Goal: Information Seeking & Learning: Learn about a topic

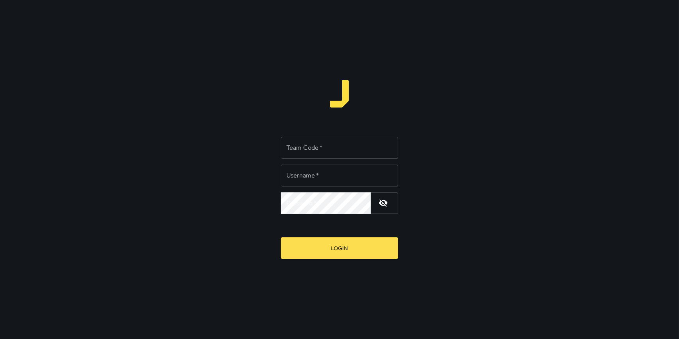
type input "**********"
drag, startPoint x: 317, startPoint y: 143, endPoint x: 320, endPoint y: 135, distance: 9.0
click at [318, 143] on input "Team Code   *" at bounding box center [339, 148] width 117 height 22
type input "*****"
click at [281, 237] on button "Login" at bounding box center [339, 247] width 117 height 21
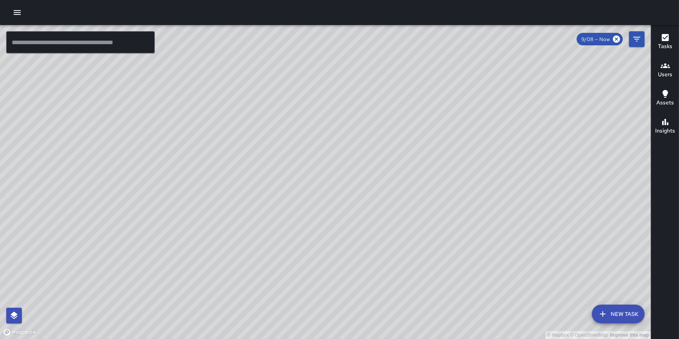
click at [13, 10] on icon "button" at bounding box center [17, 12] width 9 height 9
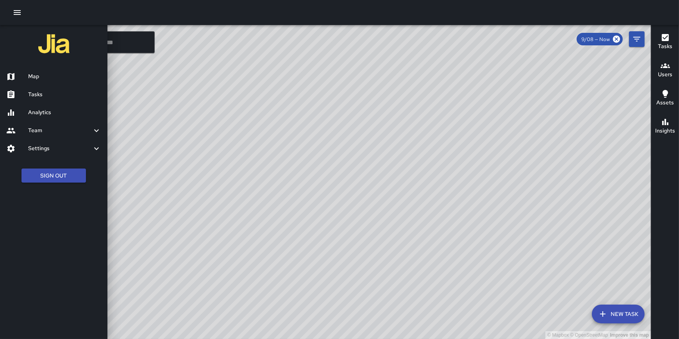
click at [40, 112] on h6 "Analytics" at bounding box center [64, 112] width 73 height 9
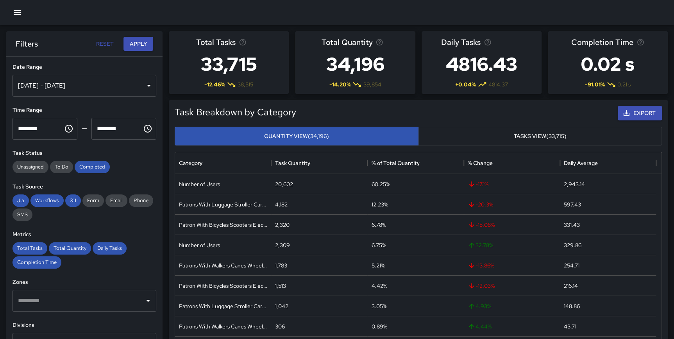
click at [70, 84] on div "[DATE] - [DATE]" at bounding box center [85, 86] width 144 height 22
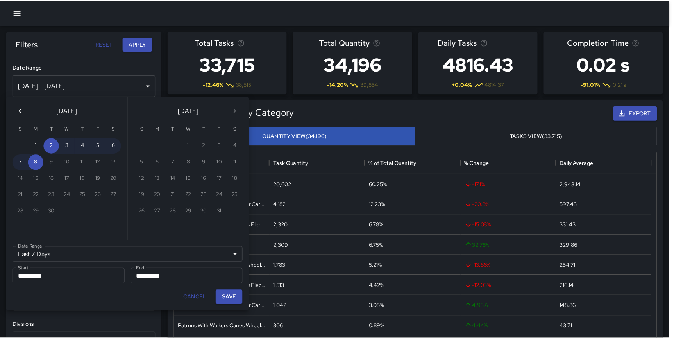
scroll to position [228, 481]
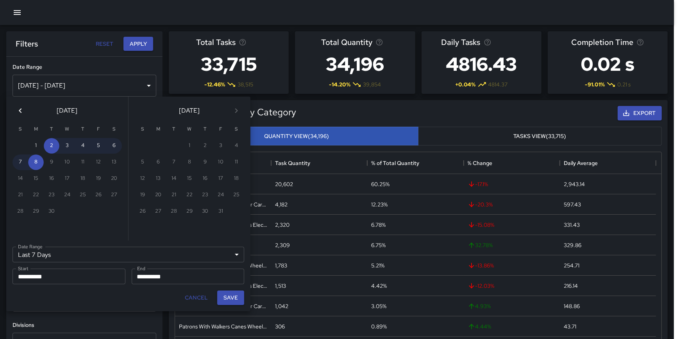
click at [24, 110] on icon "Previous month" at bounding box center [20, 110] width 9 height 9
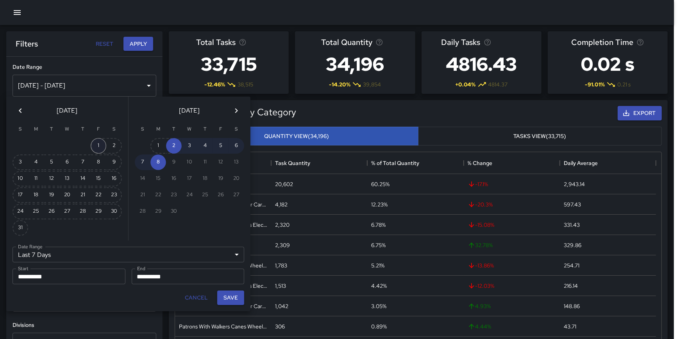
click at [100, 142] on button "1" at bounding box center [99, 146] width 16 height 16
type input "******"
type input "**********"
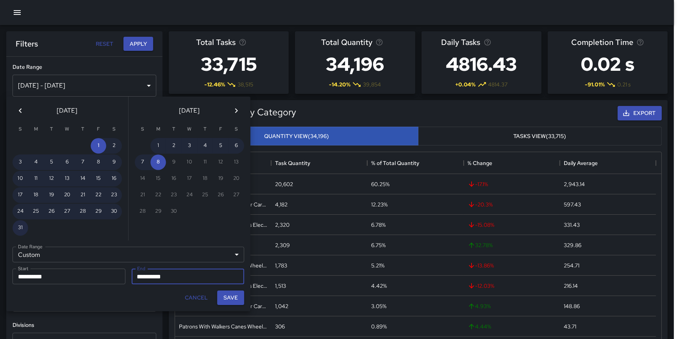
click at [18, 227] on button "31" at bounding box center [21, 228] width 16 height 16
type input "**********"
click at [232, 296] on button "Save" at bounding box center [230, 297] width 27 height 14
type input "**********"
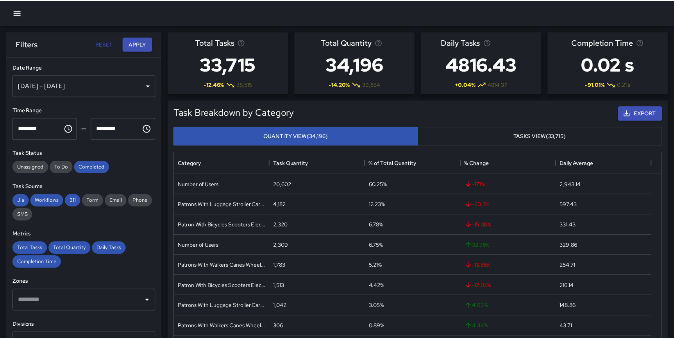
scroll to position [228, 481]
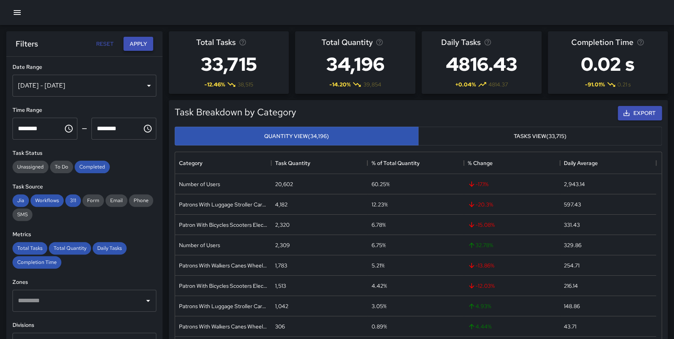
click at [136, 43] on button "Apply" at bounding box center [139, 44] width 30 height 14
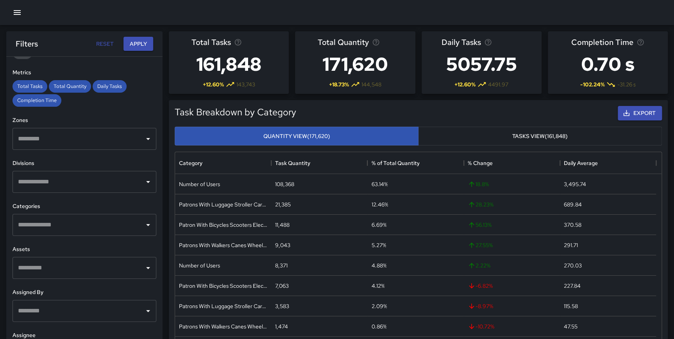
scroll to position [730, 0]
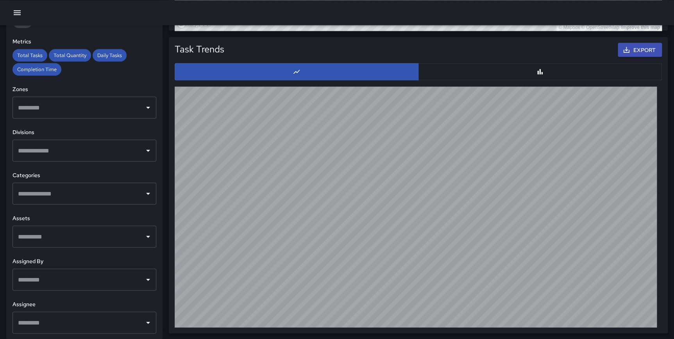
click at [91, 319] on input "text" at bounding box center [78, 322] width 125 height 15
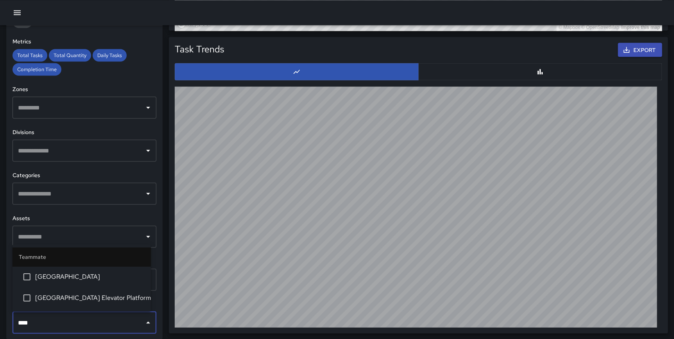
type input "*****"
click at [107, 296] on span "Civic Center Elevator Platform" at bounding box center [89, 297] width 109 height 9
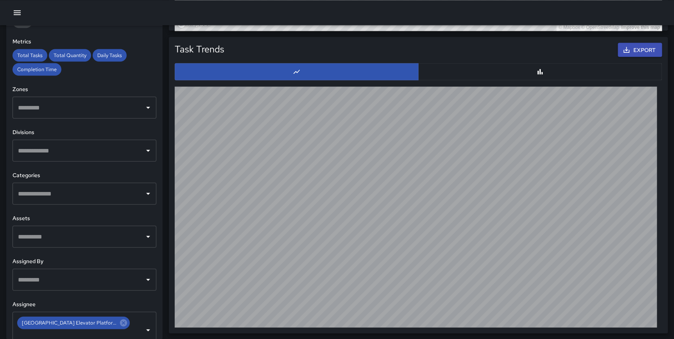
click at [164, 290] on div "Task Trends Export" at bounding box center [415, 181] width 505 height 303
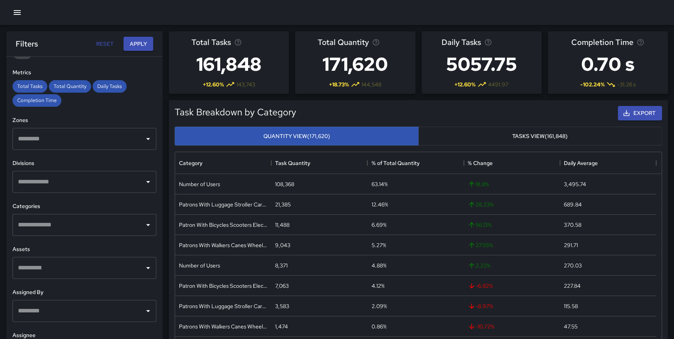
click at [142, 47] on button "Apply" at bounding box center [139, 44] width 30 height 14
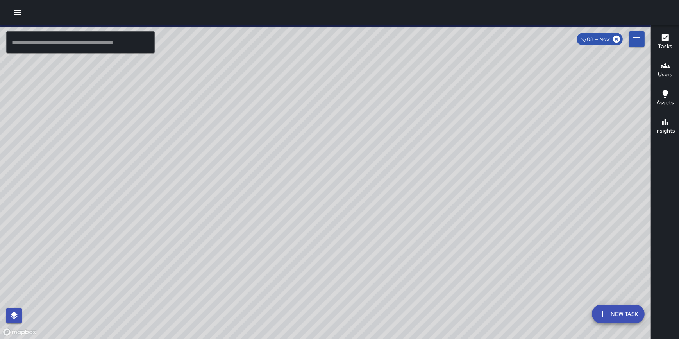
click at [18, 14] on icon "button" at bounding box center [17, 12] width 9 height 9
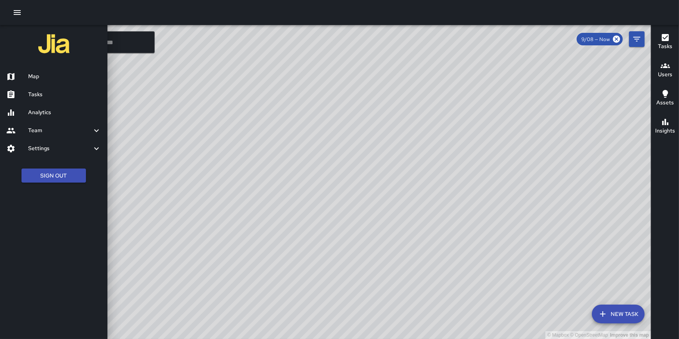
click at [53, 143] on div "Settings" at bounding box center [53, 149] width 107 height 18
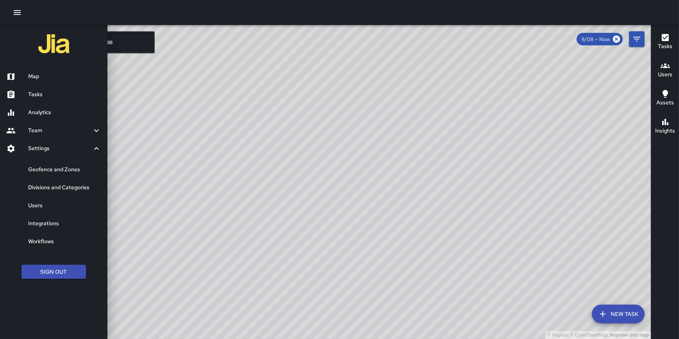
click at [49, 204] on h6 "Users" at bounding box center [64, 205] width 73 height 9
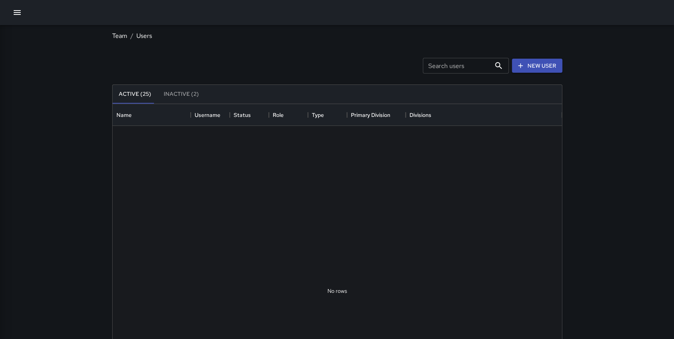
scroll to position [346, 444]
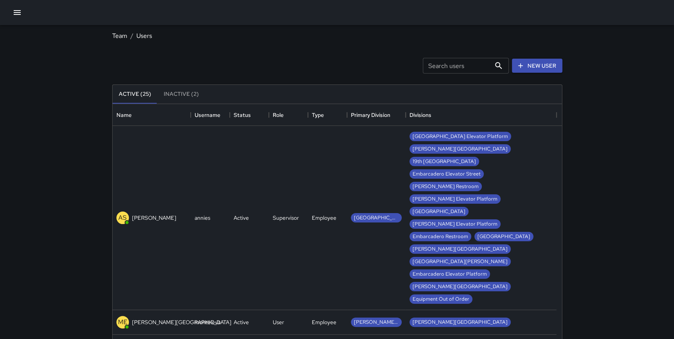
click at [449, 62] on div "Search users Search users" at bounding box center [466, 66] width 86 height 16
type input "**********"
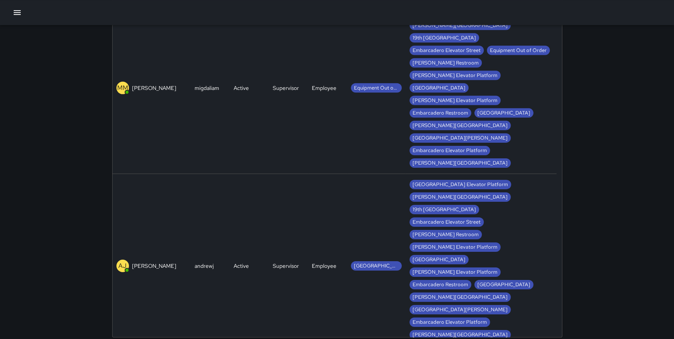
scroll to position [123, 0]
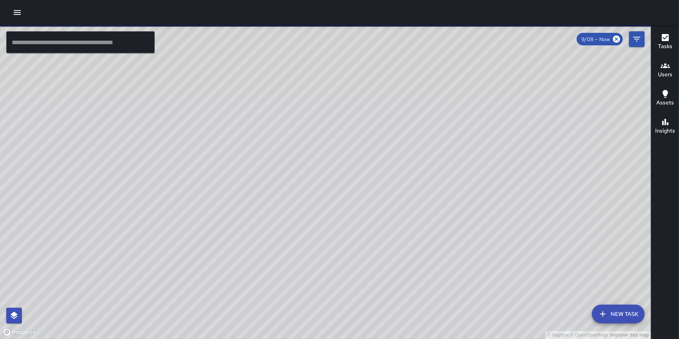
click at [17, 12] on icon "button" at bounding box center [17, 12] width 7 height 5
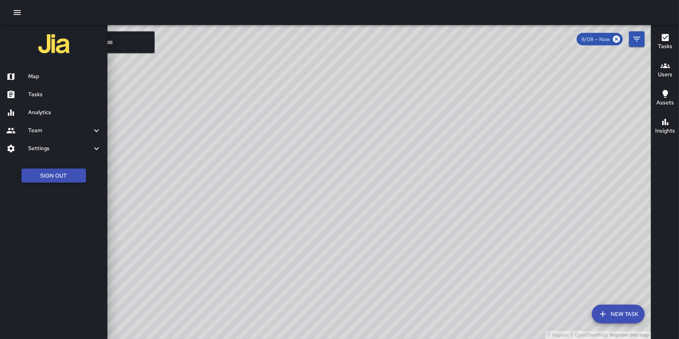
click at [48, 174] on button "Sign Out" at bounding box center [53, 175] width 64 height 14
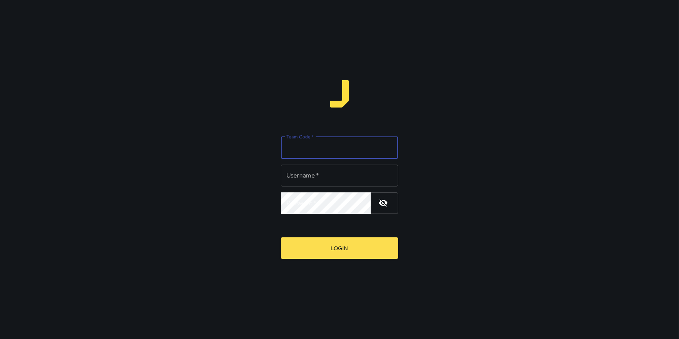
click at [306, 147] on input "Team Code   *" at bounding box center [339, 148] width 117 height 22
type input "**********"
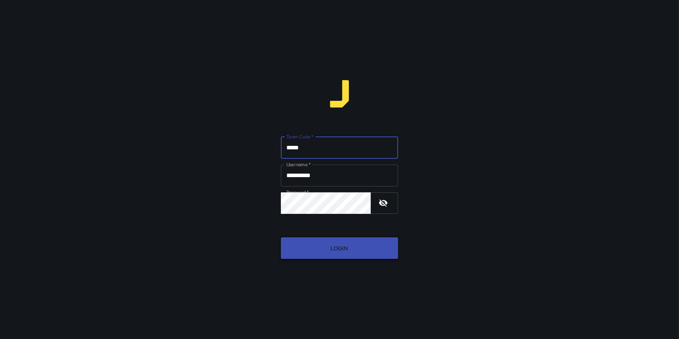
type input "*****"
click at [339, 248] on button "Login" at bounding box center [339, 247] width 117 height 21
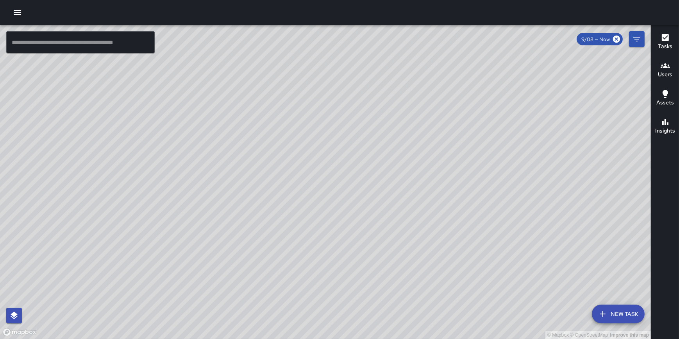
click at [663, 40] on icon "button" at bounding box center [665, 37] width 7 height 7
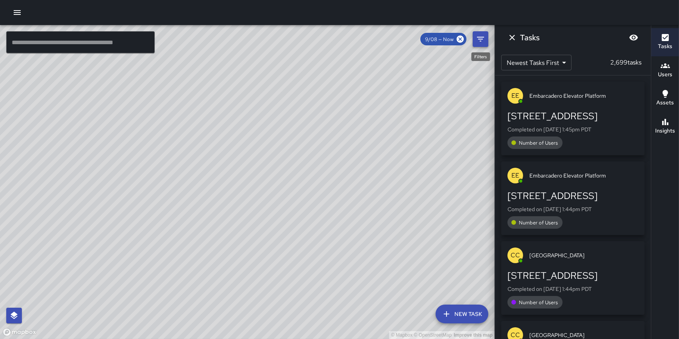
click at [485, 41] on icon "Filters" at bounding box center [480, 38] width 9 height 9
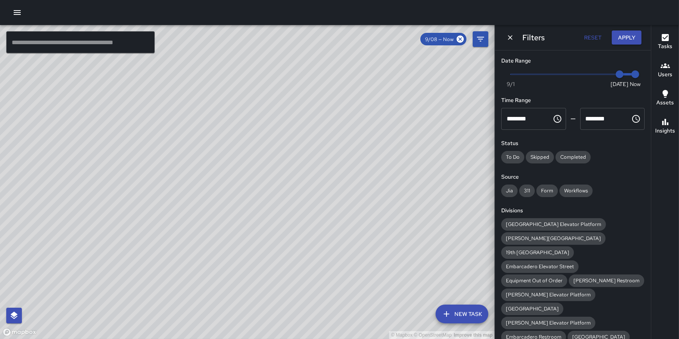
click at [558, 119] on icon "Choose time, selected time is 12:00 AM" at bounding box center [558, 119] width 8 height 8
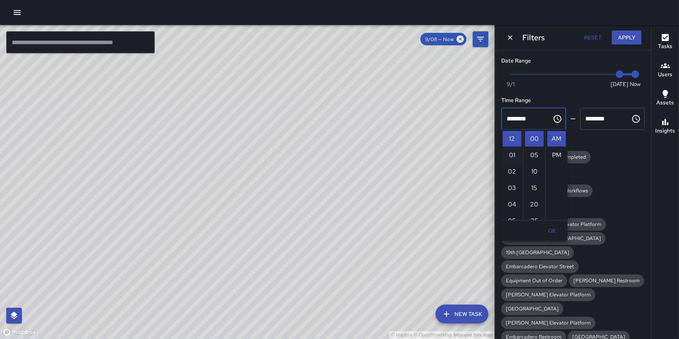
click at [511, 152] on li "01" at bounding box center [512, 155] width 19 height 16
click at [534, 163] on li "30" at bounding box center [534, 165] width 19 height 16
type input "********"
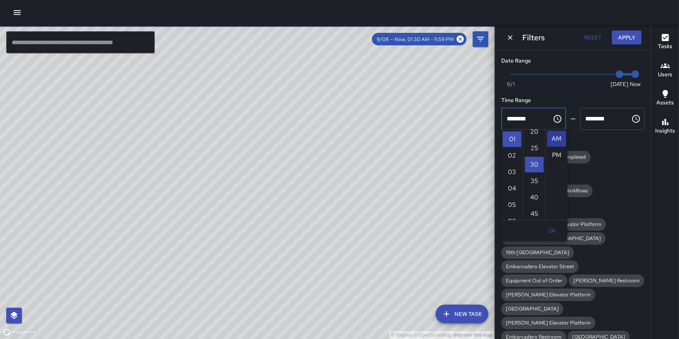
scroll to position [98, 0]
click at [600, 142] on h6 "Status" at bounding box center [573, 143] width 143 height 9
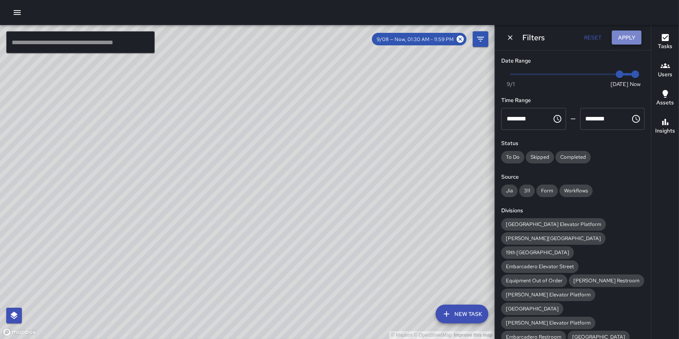
click at [624, 37] on button "Apply" at bounding box center [627, 37] width 30 height 14
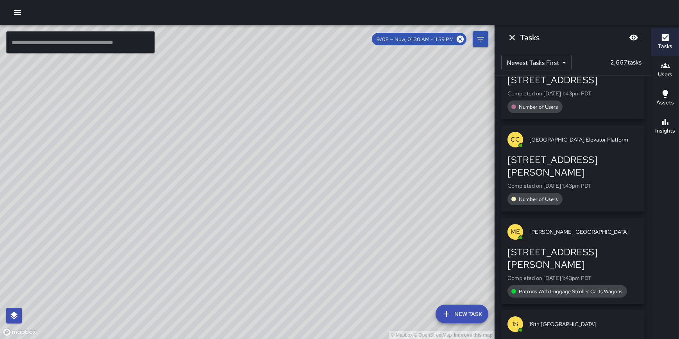
scroll to position [858, 0]
click at [666, 77] on h6 "Users" at bounding box center [665, 74] width 14 height 9
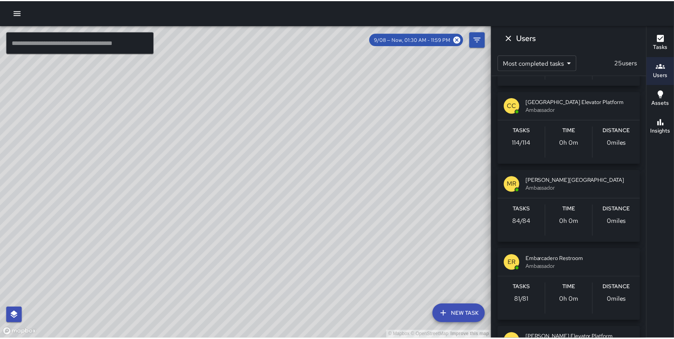
scroll to position [546, 0]
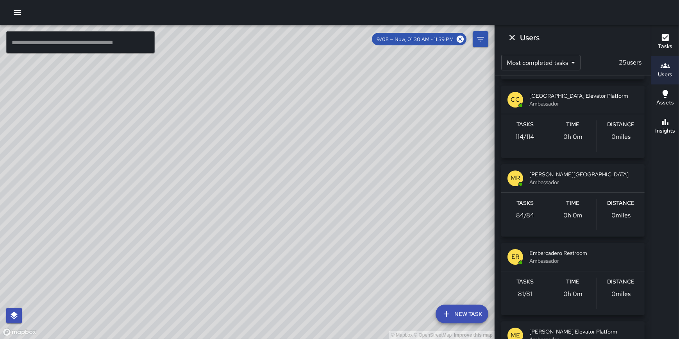
click at [14, 8] on icon "button" at bounding box center [17, 12] width 9 height 9
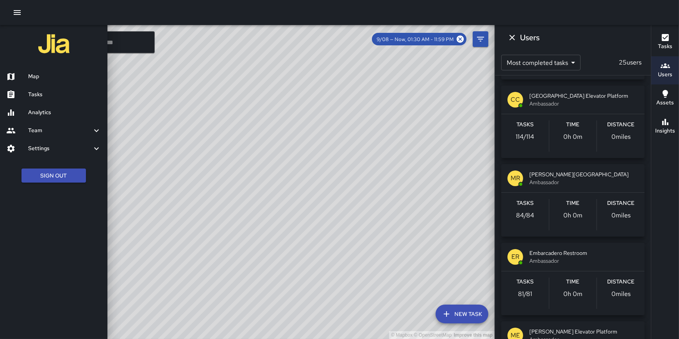
click at [51, 110] on h6 "Analytics" at bounding box center [64, 112] width 73 height 9
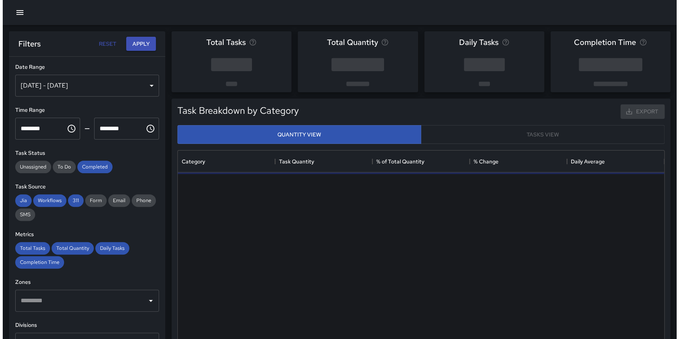
scroll to position [228, 481]
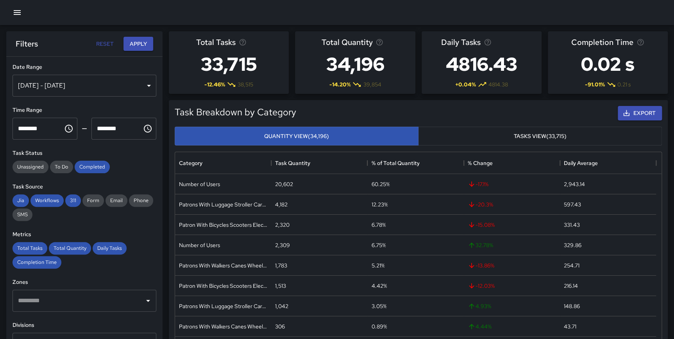
click at [59, 79] on div "[DATE] - [DATE]" at bounding box center [85, 86] width 144 height 22
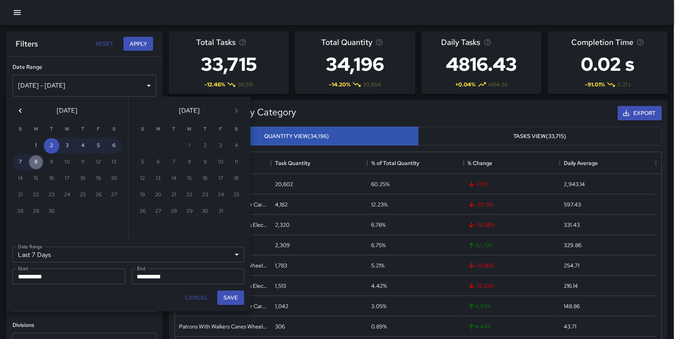
click at [36, 164] on button "8" at bounding box center [36, 162] width 16 height 16
type input "******"
type input "**********"
click at [36, 164] on button "8" at bounding box center [36, 162] width 16 height 16
click at [232, 294] on button "Save" at bounding box center [230, 297] width 27 height 14
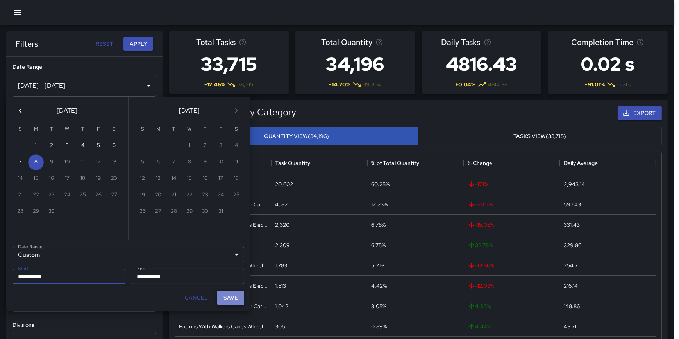
type input "**********"
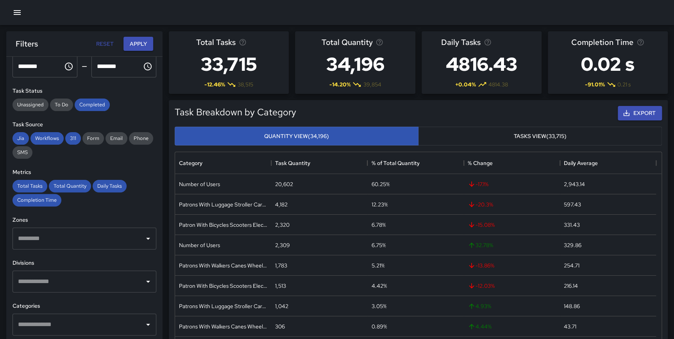
scroll to position [162, 0]
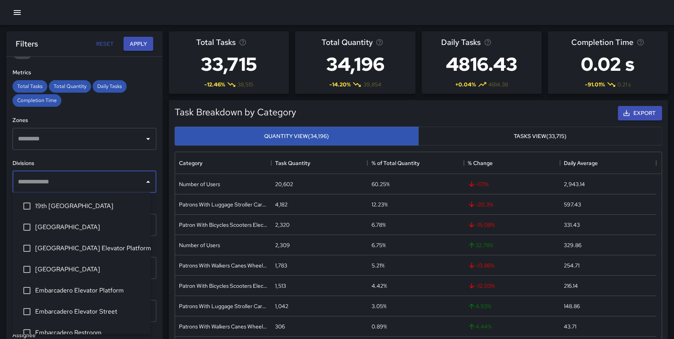
click at [63, 180] on input "text" at bounding box center [78, 181] width 125 height 15
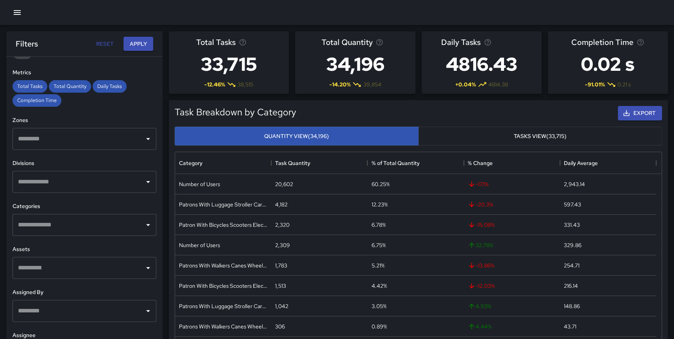
click at [90, 162] on h6 "Divisions" at bounding box center [85, 163] width 144 height 9
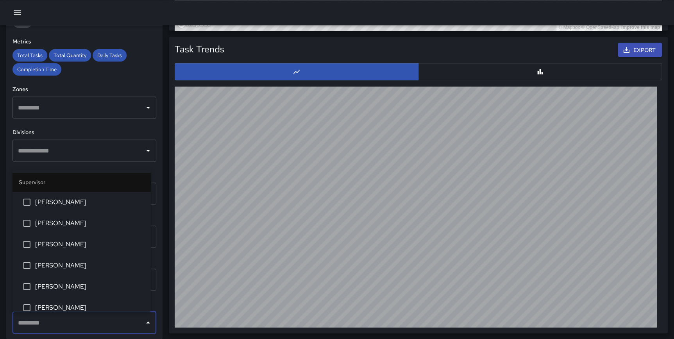
click at [84, 322] on input "text" at bounding box center [78, 322] width 125 height 15
type input "*"
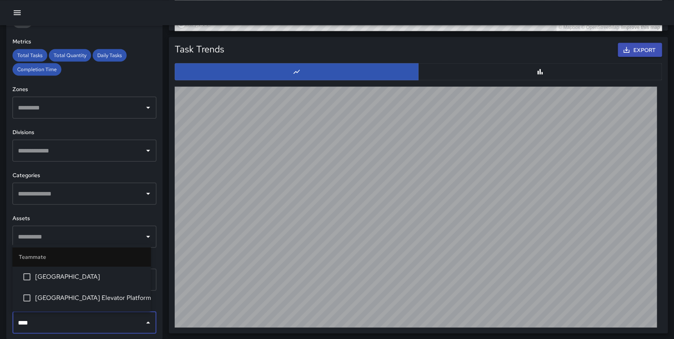
type input "*****"
click at [84, 299] on span "Civic Center Elevator Platform" at bounding box center [89, 297] width 109 height 9
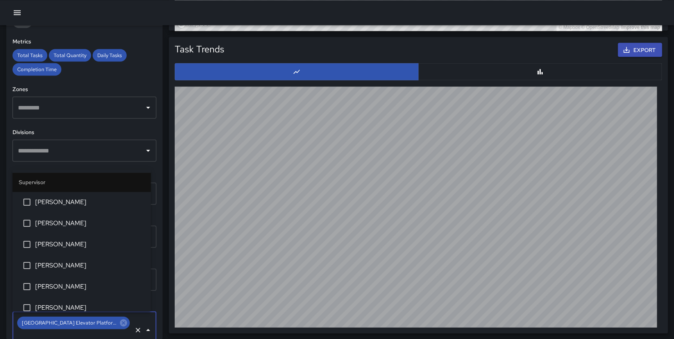
scroll to position [215, 0]
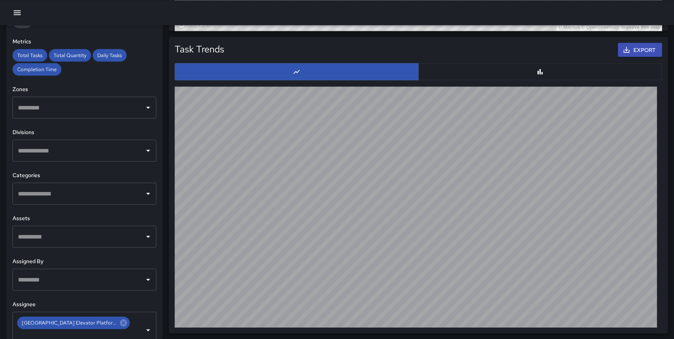
click at [151, 294] on div "**********" at bounding box center [84, 182] width 156 height 314
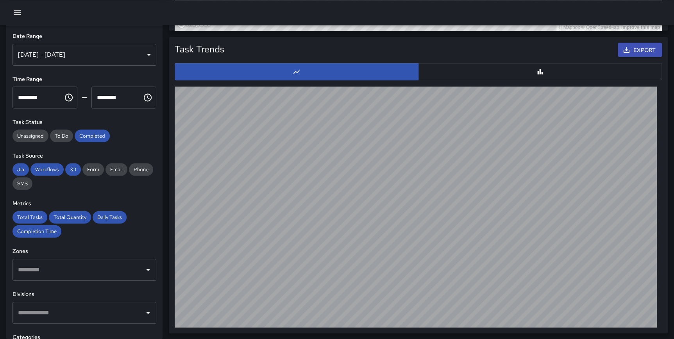
scroll to position [0, 0]
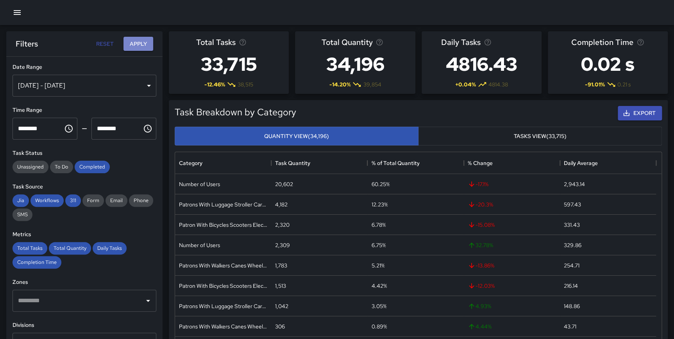
drag, startPoint x: 135, startPoint y: 39, endPoint x: 133, endPoint y: 33, distance: 6.2
click at [134, 35] on div "Filters Reset Apply" at bounding box center [84, 43] width 156 height 25
click at [134, 45] on button "Apply" at bounding box center [139, 44] width 30 height 14
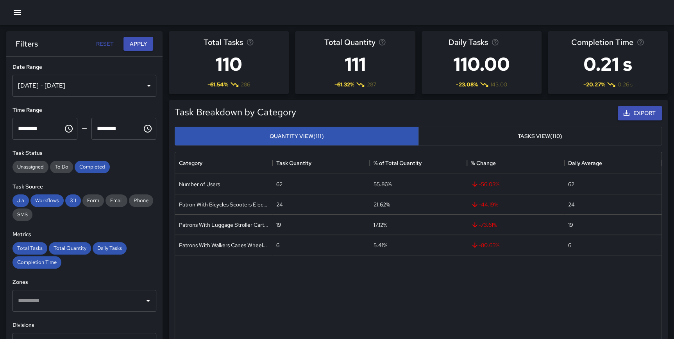
click at [68, 133] on icon "Choose time, selected time is 12:00 AM" at bounding box center [68, 128] width 9 height 9
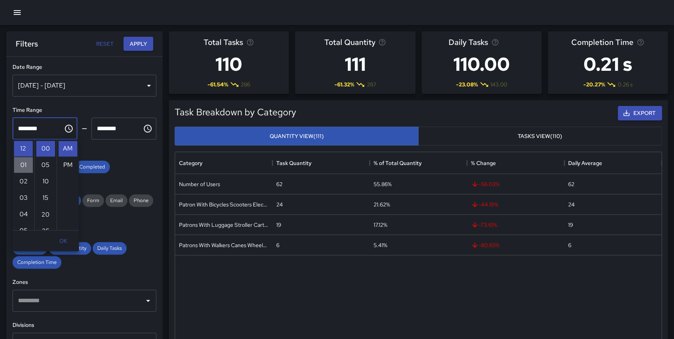
click at [21, 164] on li "01" at bounding box center [23, 165] width 19 height 16
type input "********"
click at [379, 285] on div "Number of Users 62 55.86% -56.03 % 62 Patron With Bicycles Scooters Electric Sc…" at bounding box center [418, 280] width 487 height 212
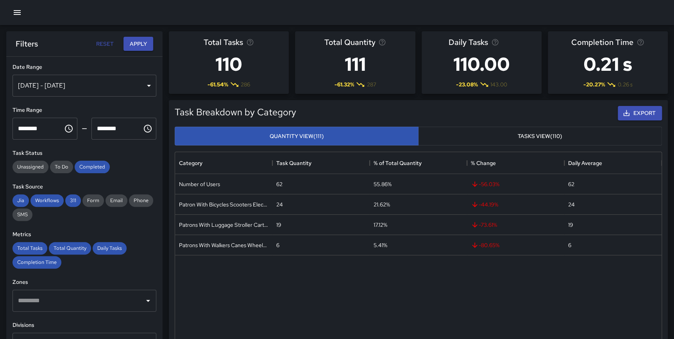
click at [20, 17] on icon "button" at bounding box center [17, 12] width 9 height 9
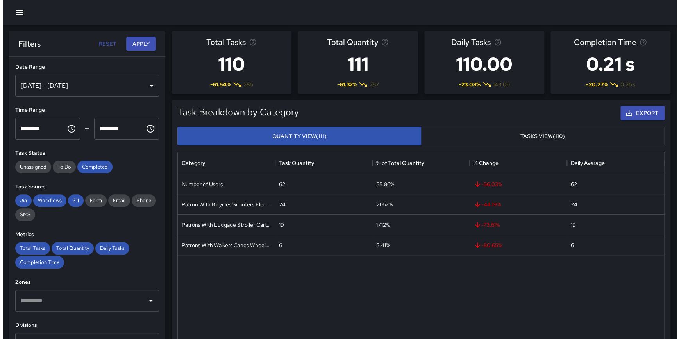
scroll to position [228, 481]
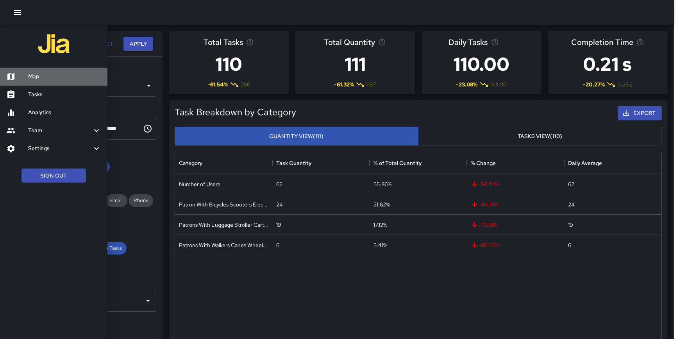
click at [27, 72] on div at bounding box center [17, 76] width 22 height 9
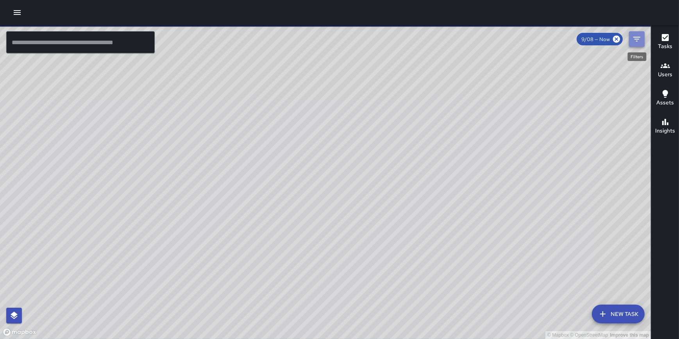
click at [638, 39] on icon "Filters" at bounding box center [636, 38] width 9 height 9
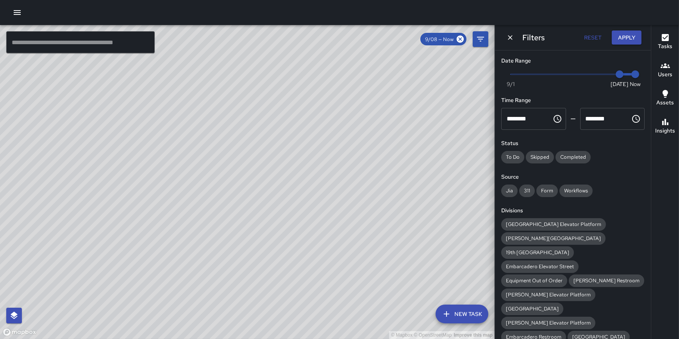
click at [558, 120] on icon "Choose time, selected time is 12:00 AM" at bounding box center [558, 119] width 8 height 8
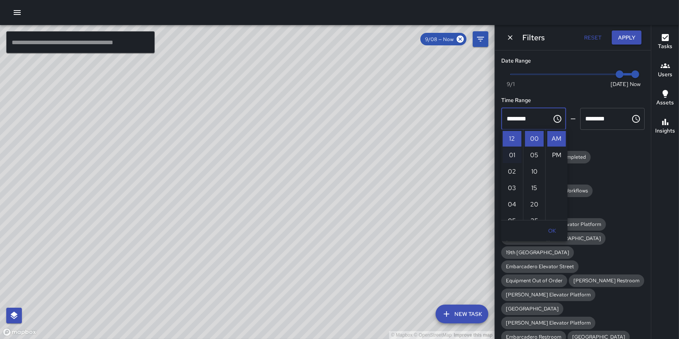
click at [514, 155] on li "01" at bounding box center [512, 155] width 19 height 16
click at [533, 174] on li "30" at bounding box center [534, 175] width 19 height 16
type input "********"
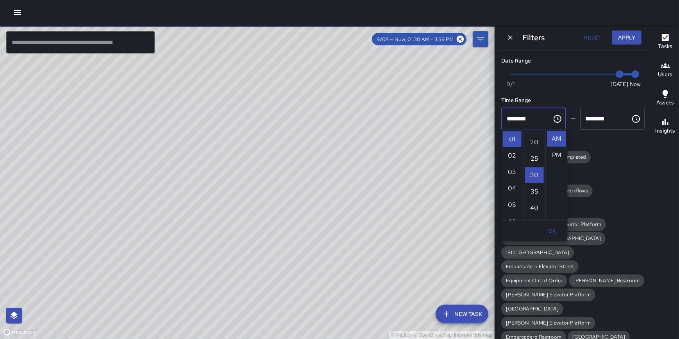
scroll to position [98, 0]
click at [626, 35] on button "Apply" at bounding box center [627, 37] width 30 height 14
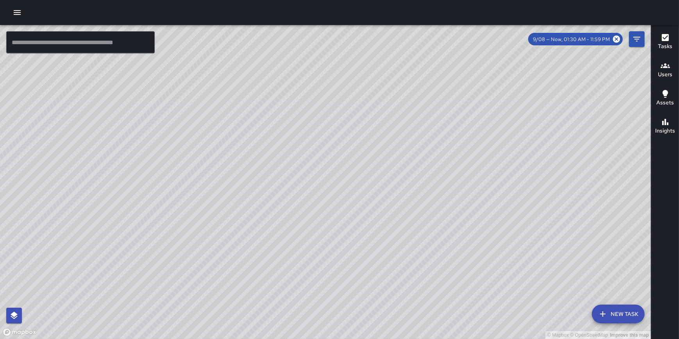
click at [661, 71] on h6 "Users" at bounding box center [665, 74] width 14 height 9
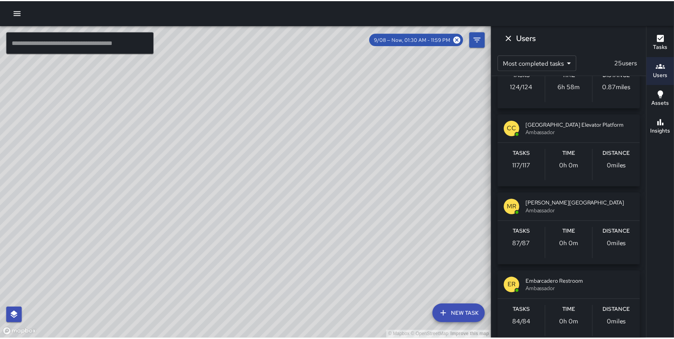
scroll to position [537, 0]
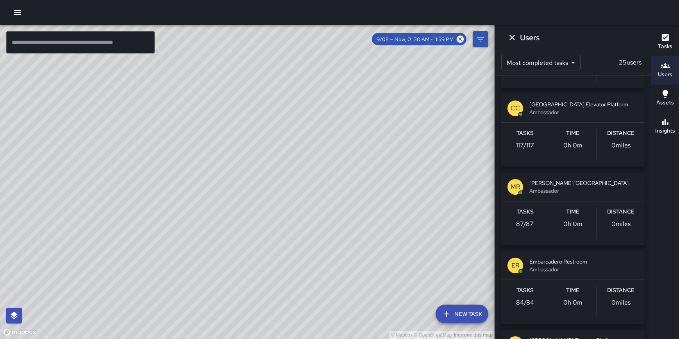
click at [14, 14] on icon "button" at bounding box center [17, 12] width 7 height 5
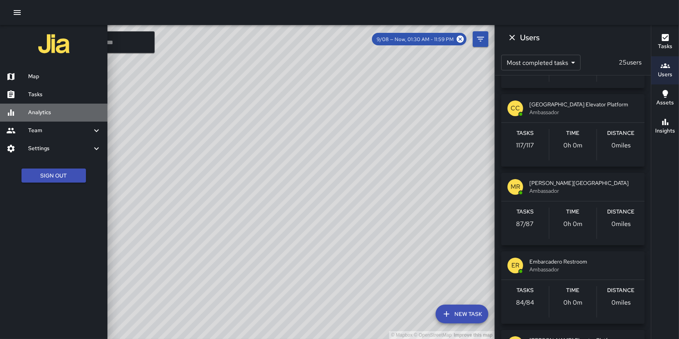
click at [45, 111] on h6 "Analytics" at bounding box center [64, 112] width 73 height 9
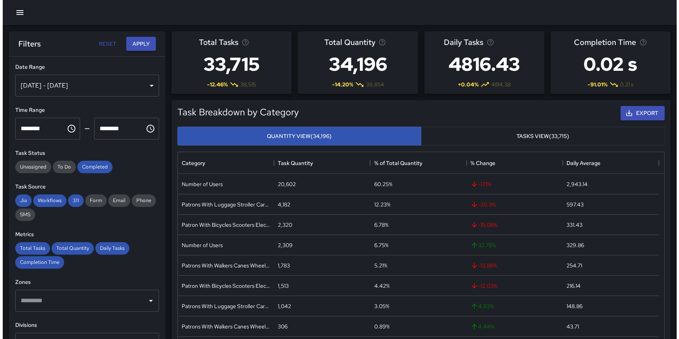
scroll to position [228, 481]
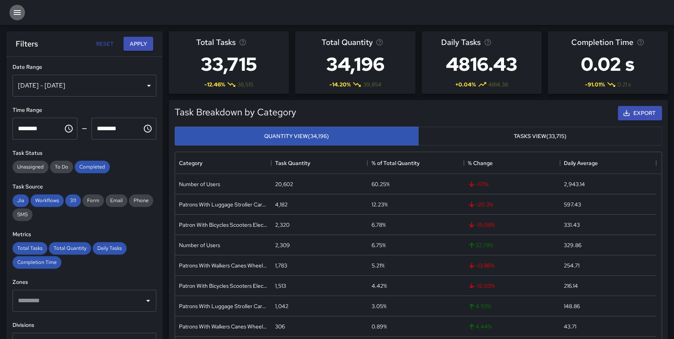
click at [18, 13] on icon "button" at bounding box center [17, 12] width 9 height 9
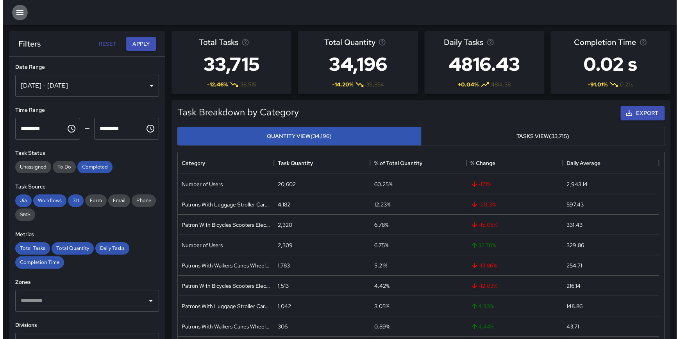
scroll to position [228, 481]
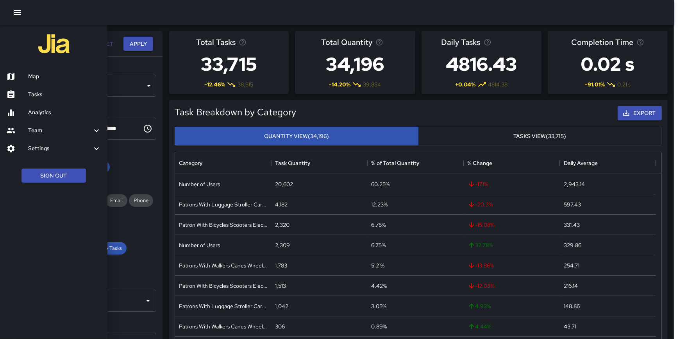
click at [48, 131] on h6 "Team" at bounding box center [60, 130] width 64 height 9
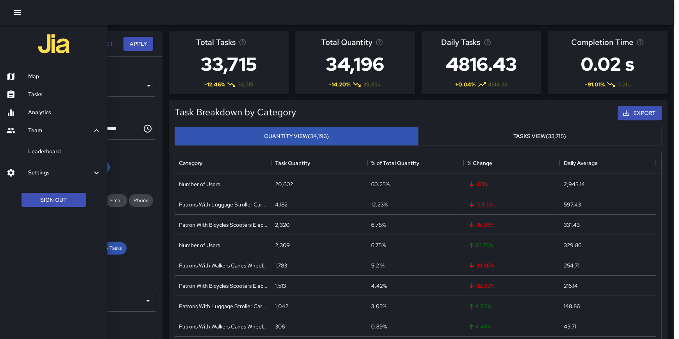
click at [36, 150] on h6 "Leaderboard" at bounding box center [64, 151] width 73 height 9
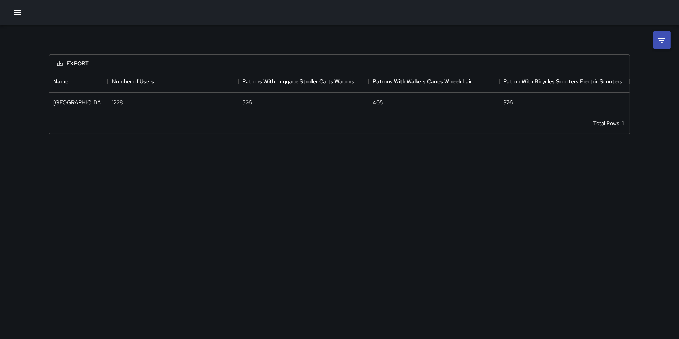
scroll to position [37, 575]
click at [20, 14] on icon "button" at bounding box center [17, 12] width 7 height 5
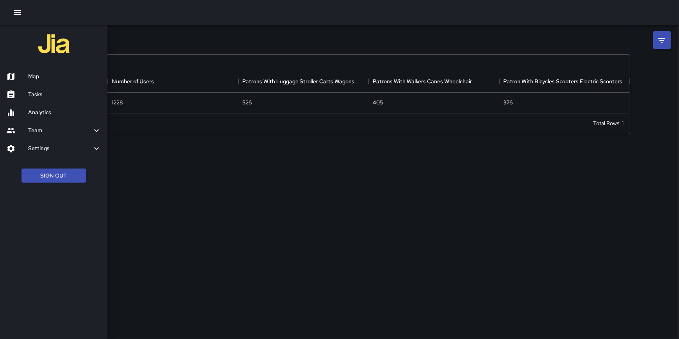
click at [44, 108] on h6 "Analytics" at bounding box center [64, 112] width 73 height 9
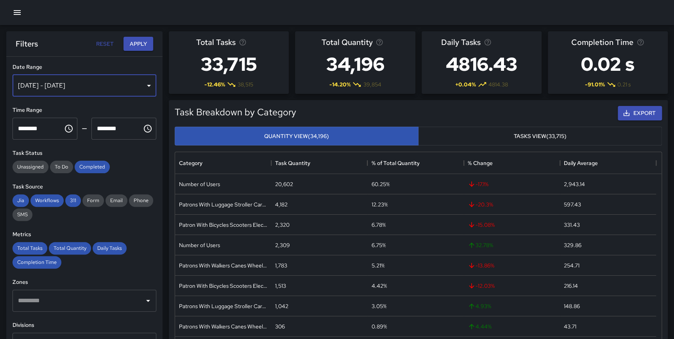
click at [94, 86] on div "[DATE] - [DATE]" at bounding box center [85, 86] width 144 height 22
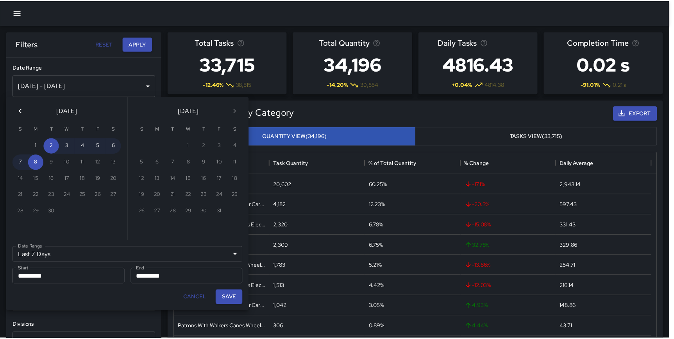
scroll to position [228, 481]
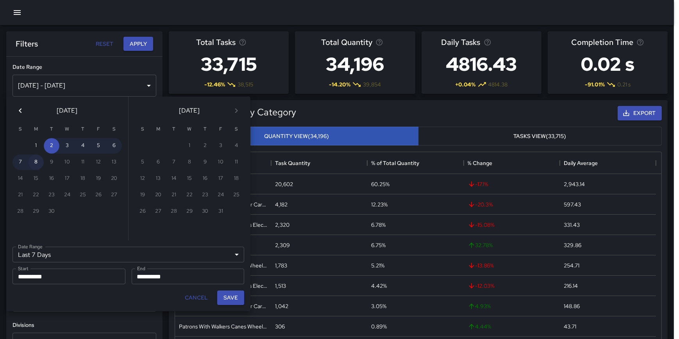
click at [36, 166] on button "8" at bounding box center [36, 162] width 16 height 16
type input "******"
type input "**********"
click at [36, 166] on button "8" at bounding box center [36, 162] width 16 height 16
click at [223, 297] on button "Save" at bounding box center [230, 297] width 27 height 14
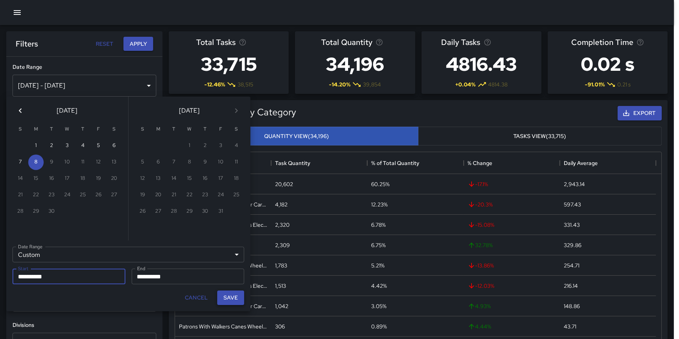
type input "**********"
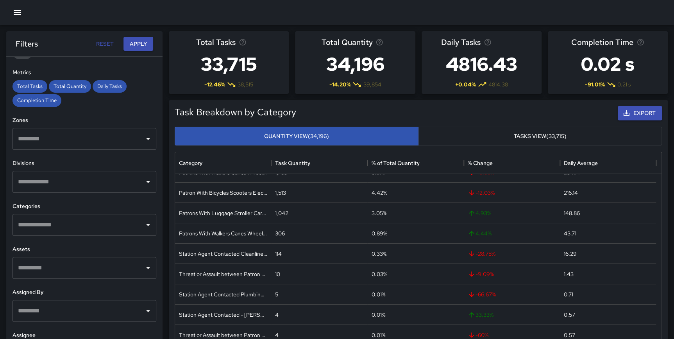
scroll to position [730, 0]
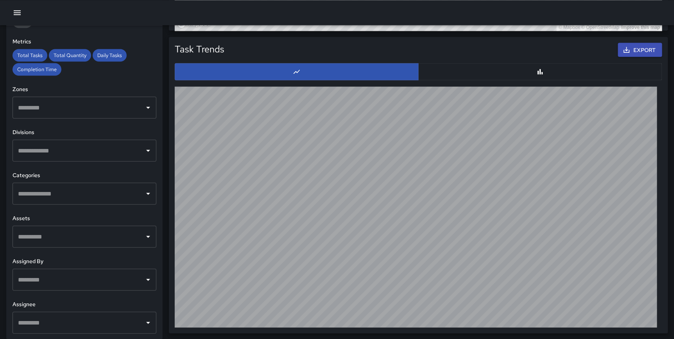
click at [84, 329] on input "text" at bounding box center [78, 322] width 125 height 15
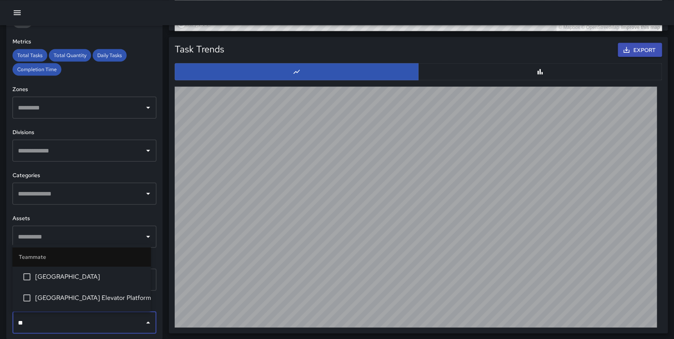
type input "***"
click at [94, 297] on span "Civic Center Elevator Platform" at bounding box center [89, 297] width 109 height 9
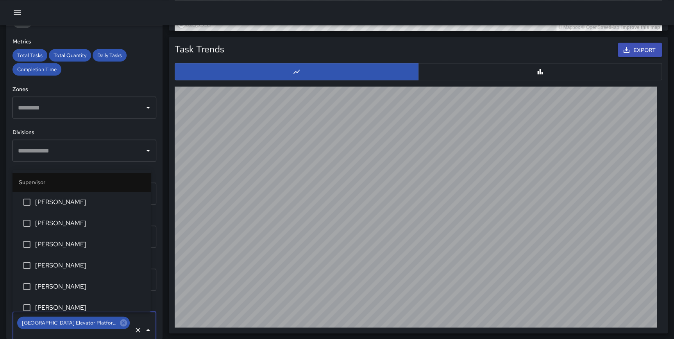
scroll to position [215, 0]
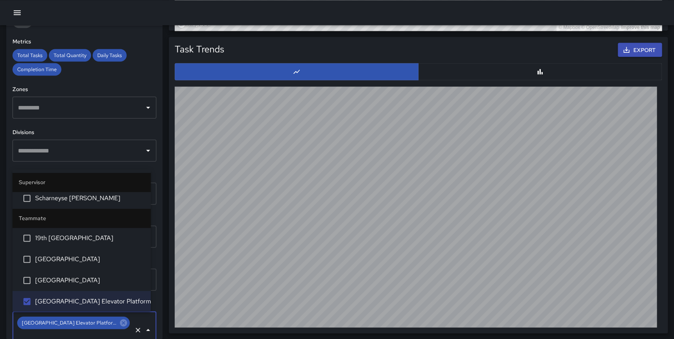
click at [155, 297] on div "**********" at bounding box center [84, 182] width 156 height 314
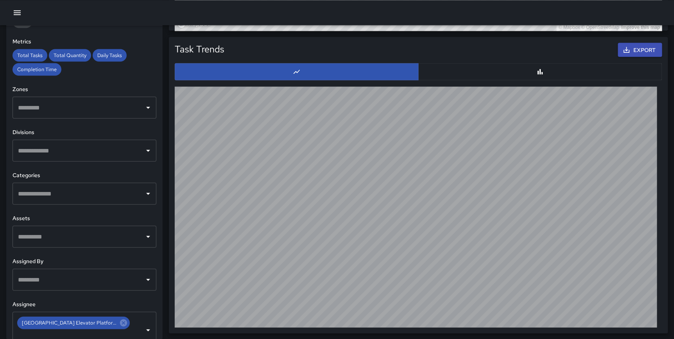
scroll to position [0, 0]
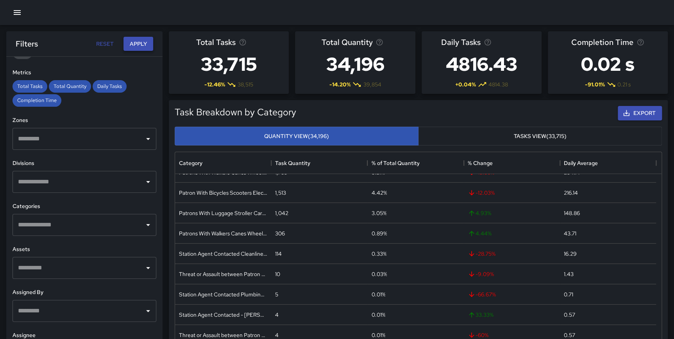
click at [134, 43] on button "Apply" at bounding box center [139, 44] width 30 height 14
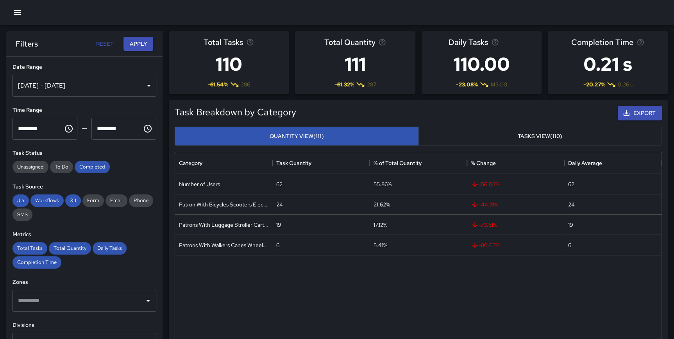
click at [68, 129] on icon "Choose time, selected time is 12:00 AM" at bounding box center [68, 128] width 9 height 9
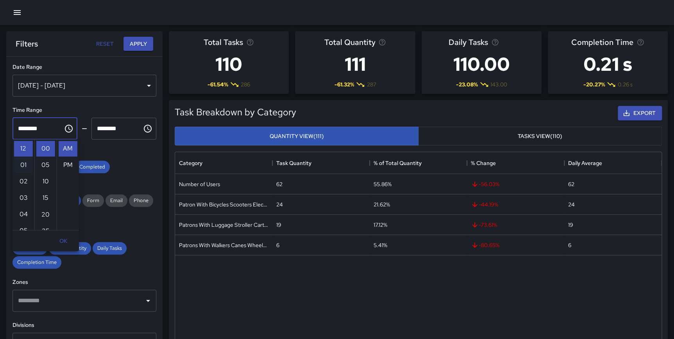
click at [20, 163] on li "01" at bounding box center [23, 165] width 19 height 16
click at [45, 151] on li "30" at bounding box center [45, 150] width 19 height 16
type input "********"
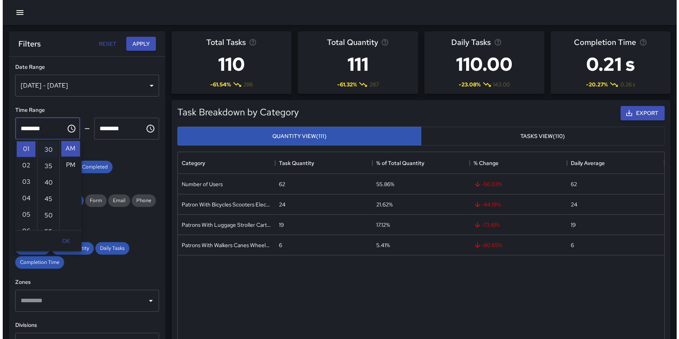
scroll to position [98, 0]
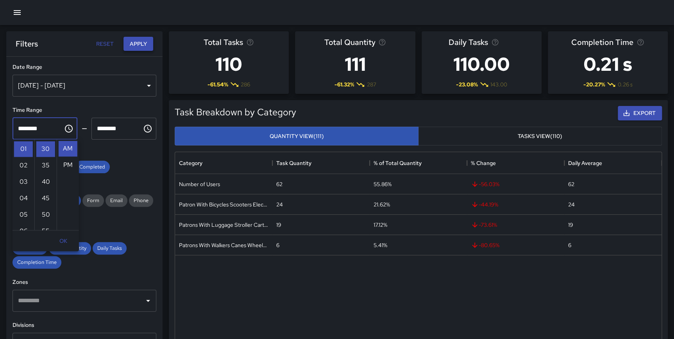
click at [138, 44] on button "Apply" at bounding box center [139, 44] width 30 height 14
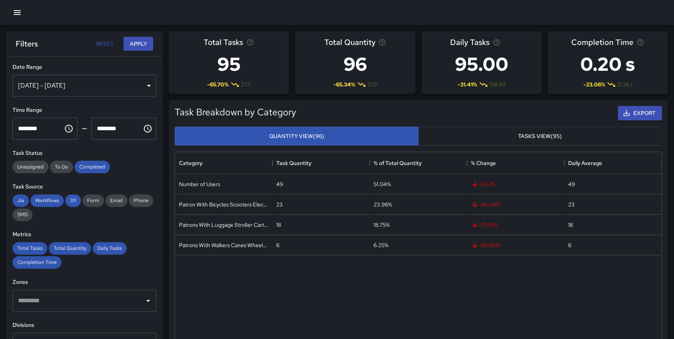
click at [21, 11] on icon "button" at bounding box center [17, 12] width 9 height 9
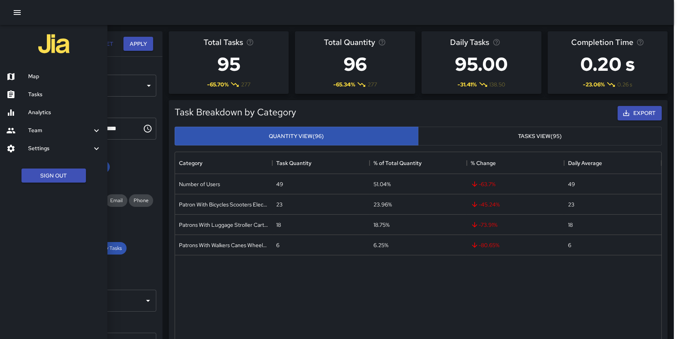
scroll to position [228, 481]
click at [39, 75] on h6 "Map" at bounding box center [64, 76] width 73 height 9
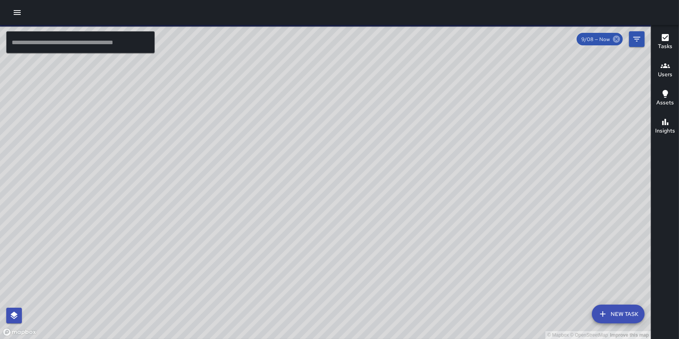
click at [618, 40] on icon at bounding box center [616, 39] width 7 height 7
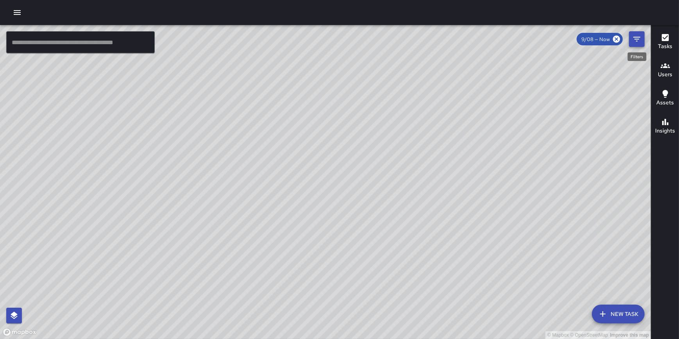
click at [637, 39] on icon "Filters" at bounding box center [637, 39] width 7 height 5
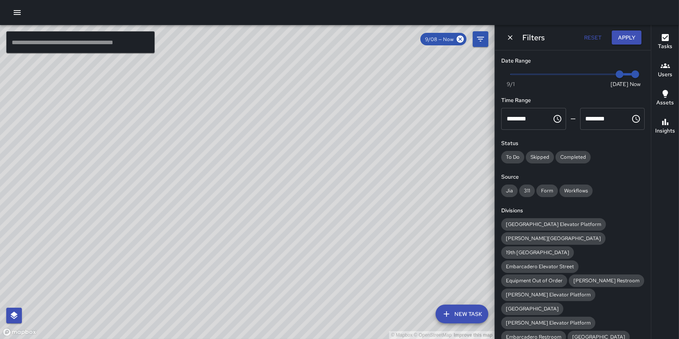
click at [557, 123] on icon "Choose time, selected time is 12:00 AM" at bounding box center [557, 118] width 9 height 9
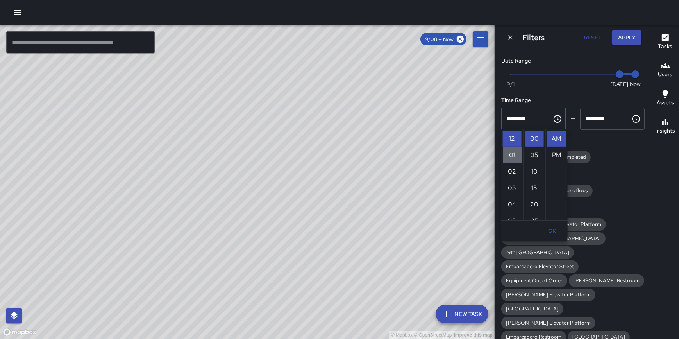
click at [515, 154] on li "01" at bounding box center [512, 155] width 19 height 16
click at [530, 166] on li "30" at bounding box center [534, 169] width 19 height 16
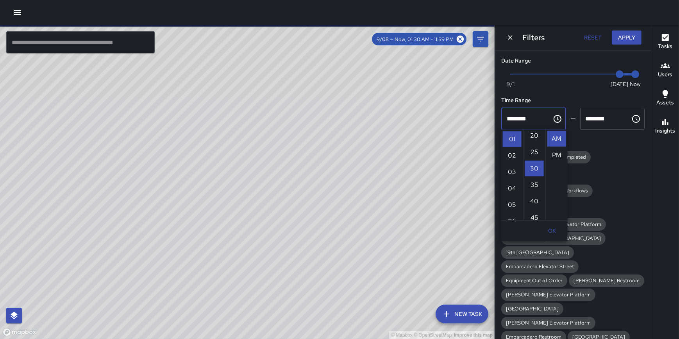
scroll to position [98, 0]
click at [610, 145] on h6 "Status" at bounding box center [573, 143] width 143 height 9
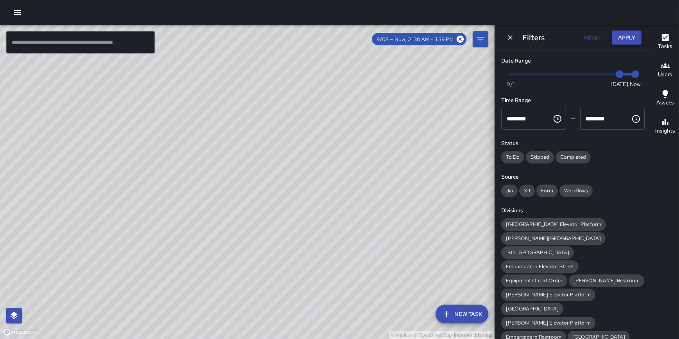
click at [628, 37] on button "Apply" at bounding box center [627, 37] width 30 height 14
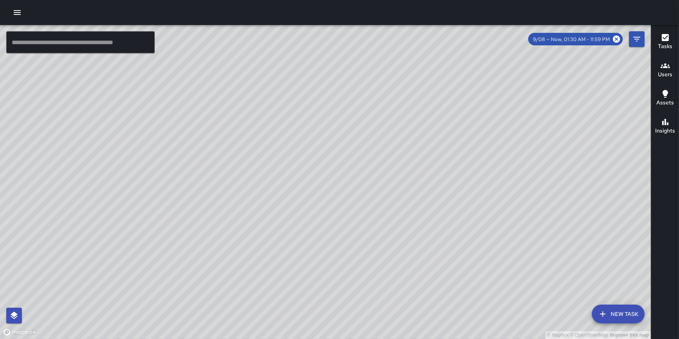
click at [667, 81] on button "Users" at bounding box center [666, 70] width 28 height 28
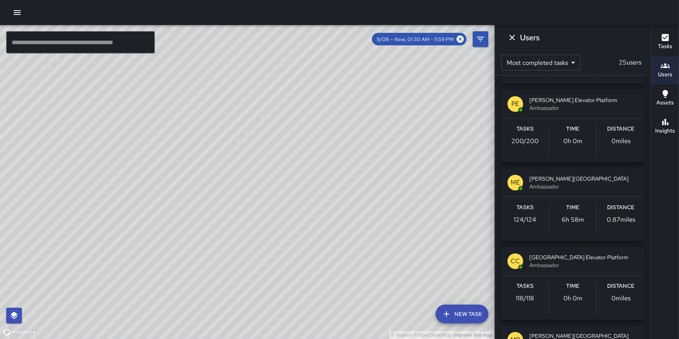
scroll to position [382, 0]
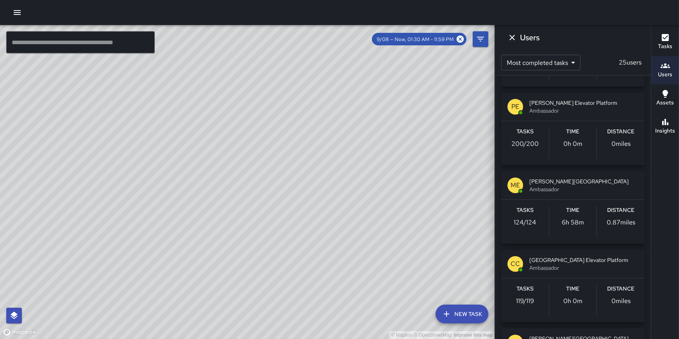
click at [21, 9] on icon "button" at bounding box center [17, 12] width 9 height 9
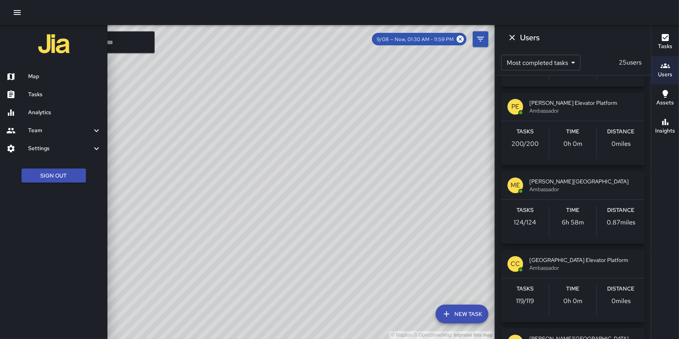
click at [30, 77] on h6 "Map" at bounding box center [64, 76] width 73 height 9
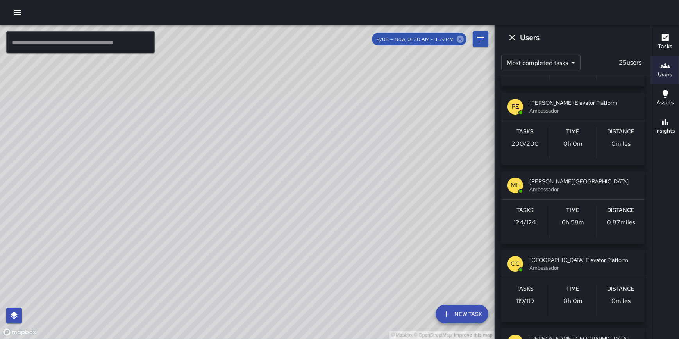
click at [459, 38] on icon at bounding box center [460, 39] width 9 height 9
type input "********"
click at [477, 42] on icon "Filters" at bounding box center [480, 38] width 9 height 9
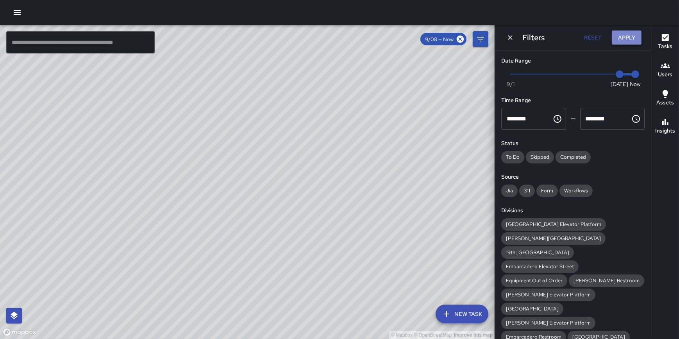
click at [622, 36] on button "Apply" at bounding box center [627, 37] width 30 height 14
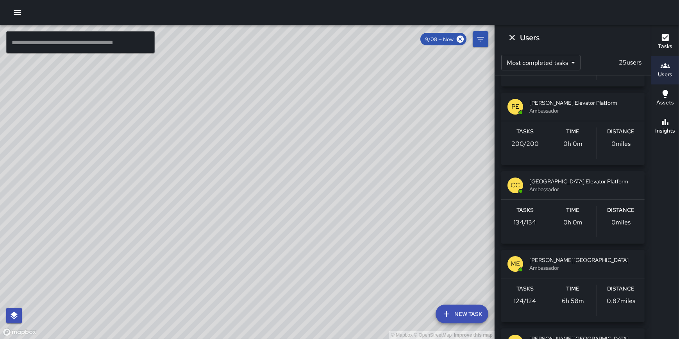
click at [663, 64] on icon "button" at bounding box center [665, 65] width 9 height 9
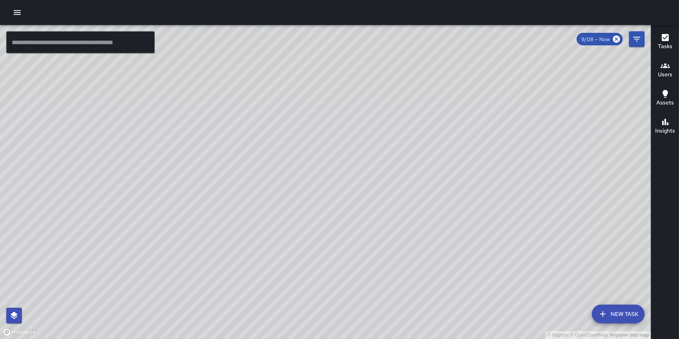
click at [661, 71] on h6 "Users" at bounding box center [665, 74] width 14 height 9
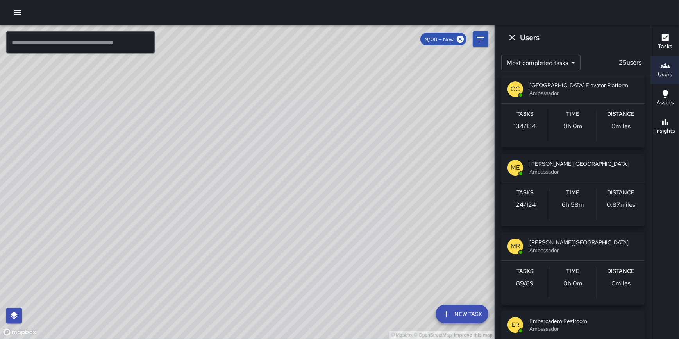
scroll to position [453, 0]
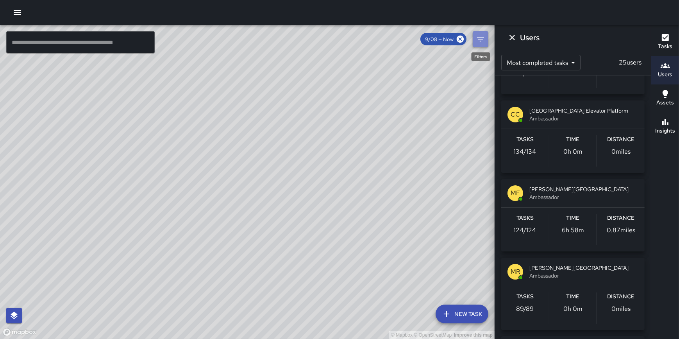
click at [481, 37] on icon "Filters" at bounding box center [480, 39] width 7 height 5
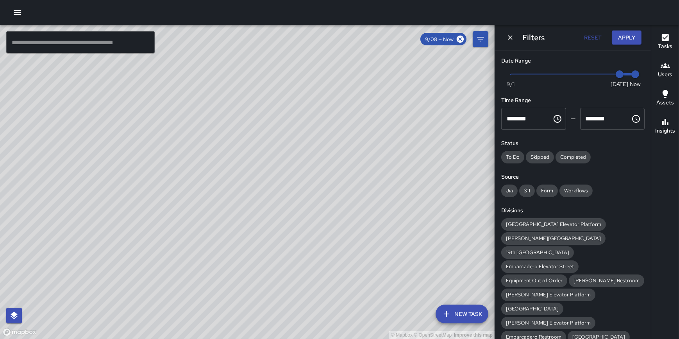
click at [663, 76] on h6 "Users" at bounding box center [665, 74] width 14 height 9
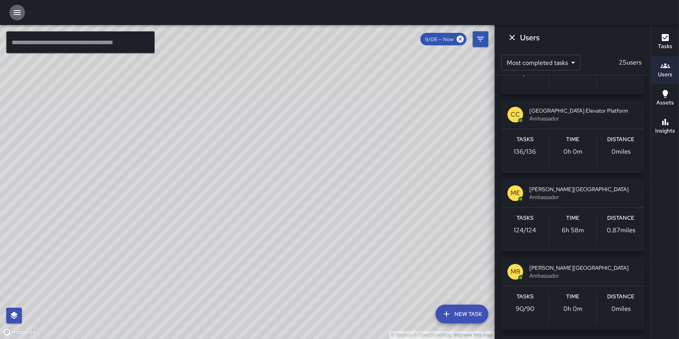
click at [17, 14] on icon "button" at bounding box center [17, 12] width 7 height 5
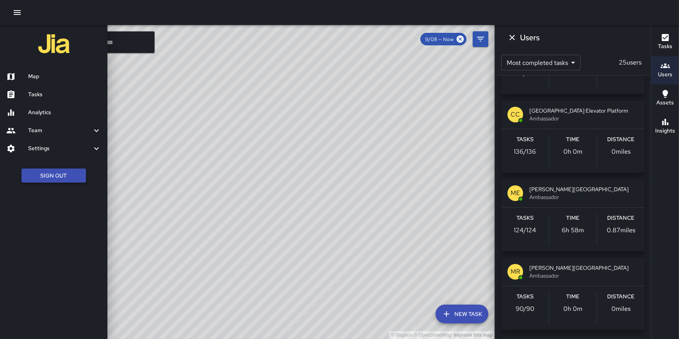
click at [53, 173] on button "Sign Out" at bounding box center [53, 175] width 64 height 14
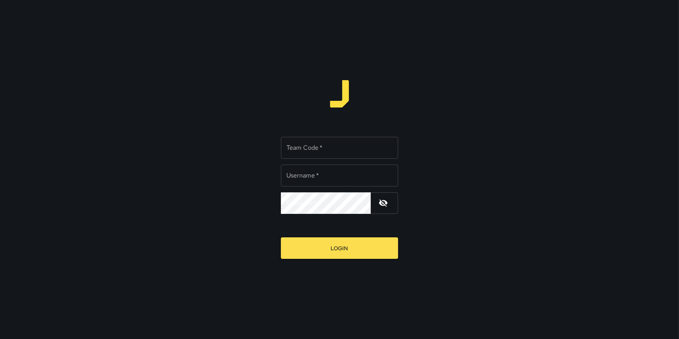
type input "**********"
click at [376, 148] on input "Team Code   *" at bounding box center [339, 148] width 117 height 22
click at [325, 145] on input "Team Code   *" at bounding box center [339, 148] width 117 height 22
type input "*******"
click at [281, 237] on button "Login" at bounding box center [339, 247] width 117 height 21
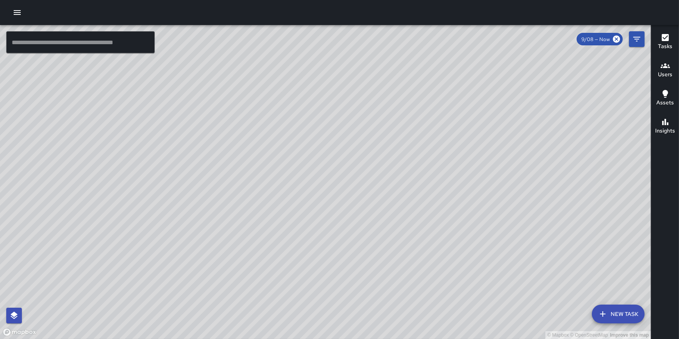
click at [20, 12] on icon "button" at bounding box center [17, 12] width 7 height 5
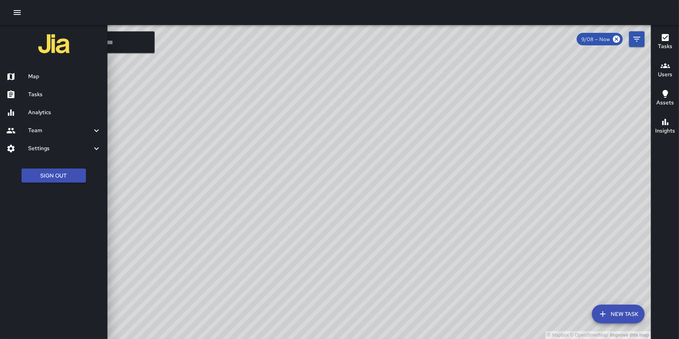
click at [53, 115] on h6 "Analytics" at bounding box center [64, 112] width 73 height 9
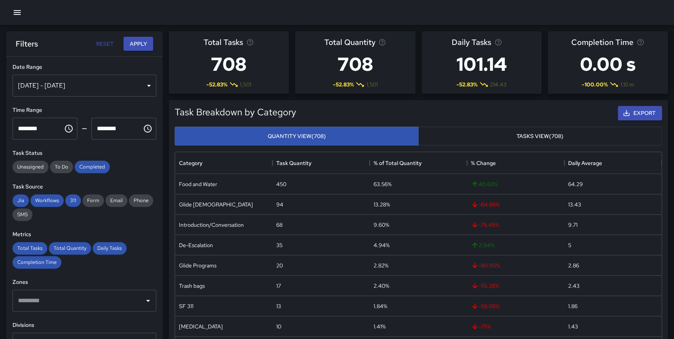
click at [97, 80] on div "[DATE] - [DATE]" at bounding box center [85, 86] width 144 height 22
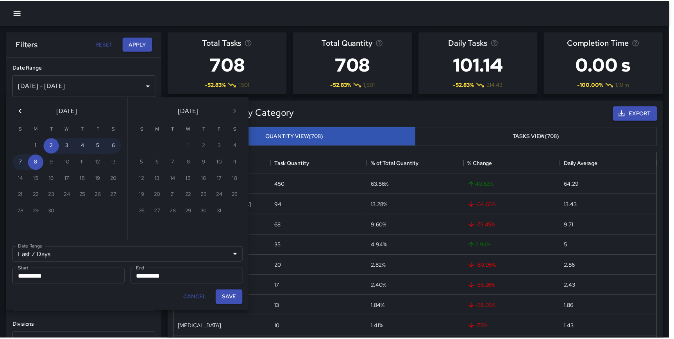
scroll to position [228, 481]
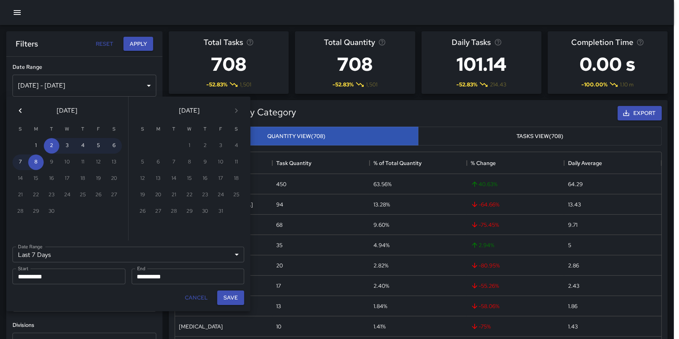
click at [20, 109] on icon "Previous month" at bounding box center [20, 110] width 9 height 9
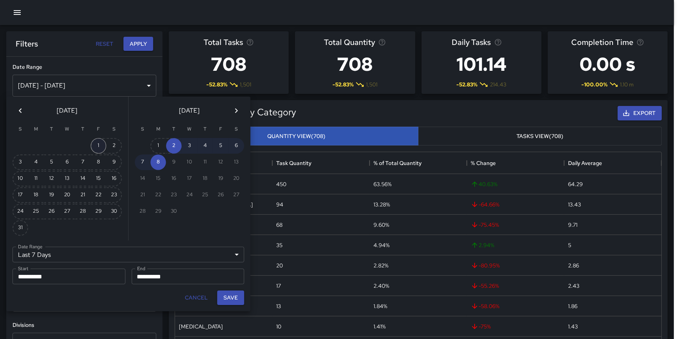
click at [99, 147] on button "1" at bounding box center [99, 146] width 16 height 16
type input "******"
type input "**********"
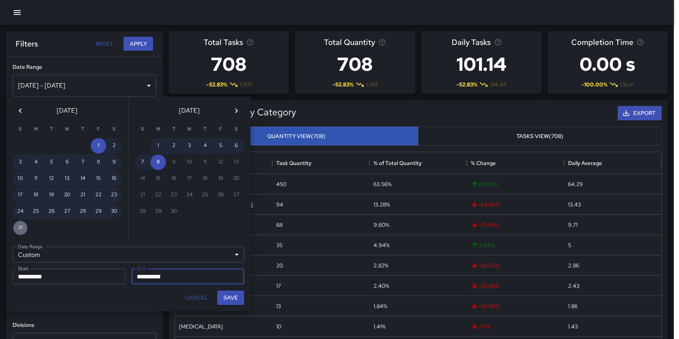
click at [21, 223] on button "31" at bounding box center [21, 228] width 16 height 16
type input "**********"
click at [236, 302] on button "Save" at bounding box center [230, 297] width 27 height 14
type input "**********"
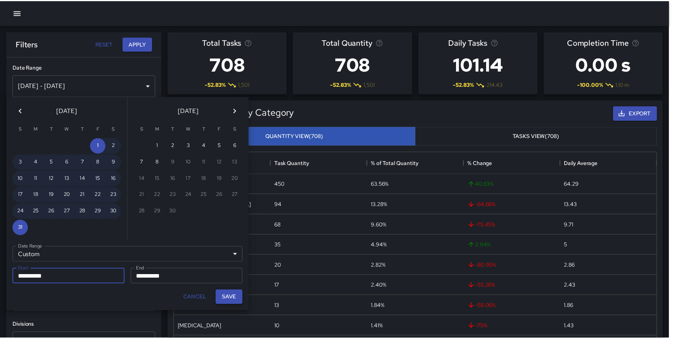
scroll to position [228, 481]
